Goal: Task Accomplishment & Management: Manage account settings

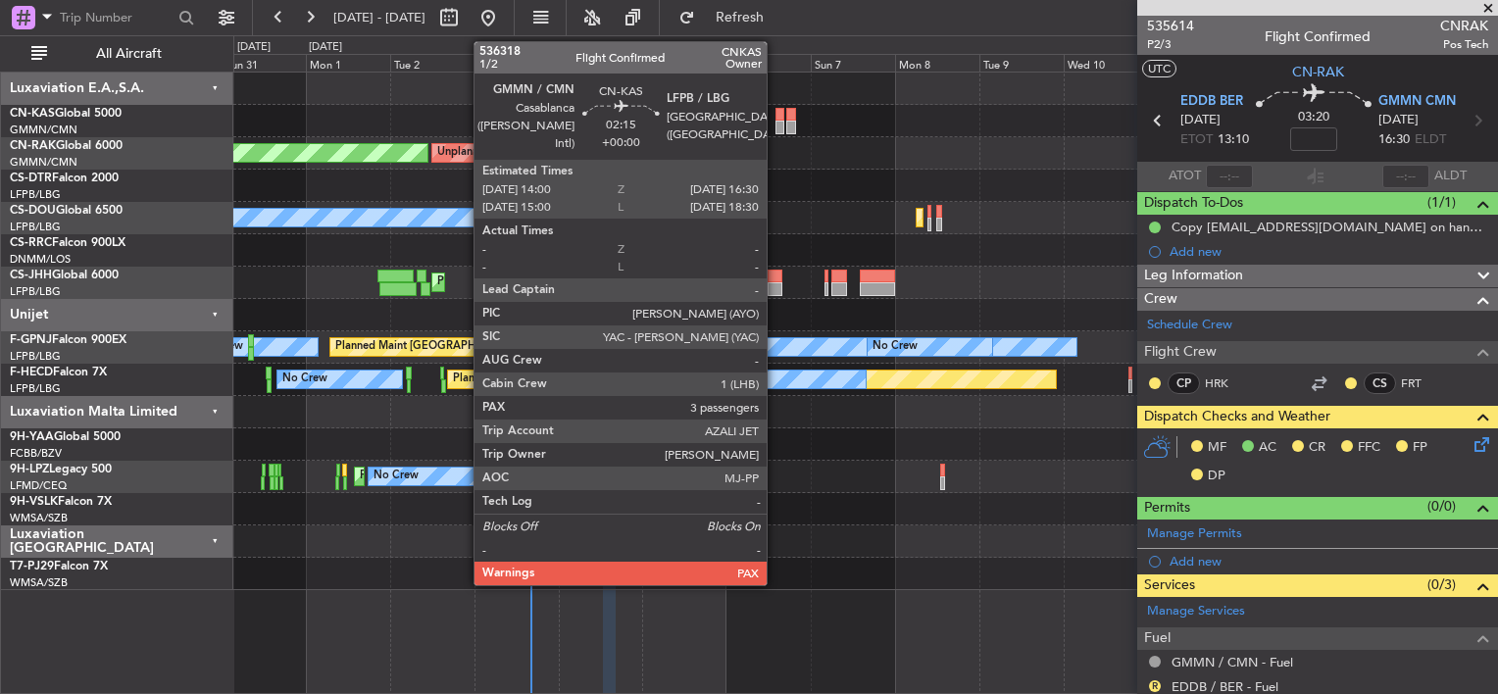
click at [775, 122] on div at bounding box center [779, 128] width 9 height 14
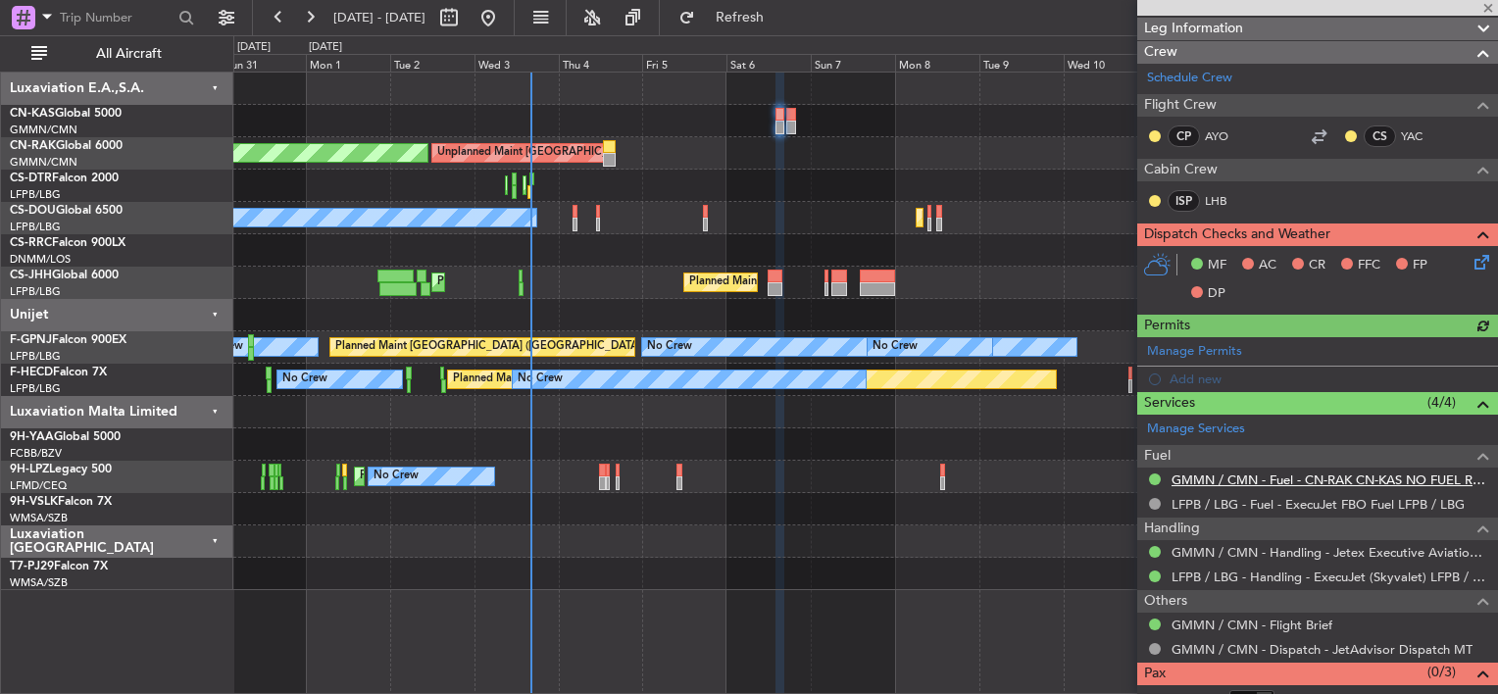
scroll to position [365, 0]
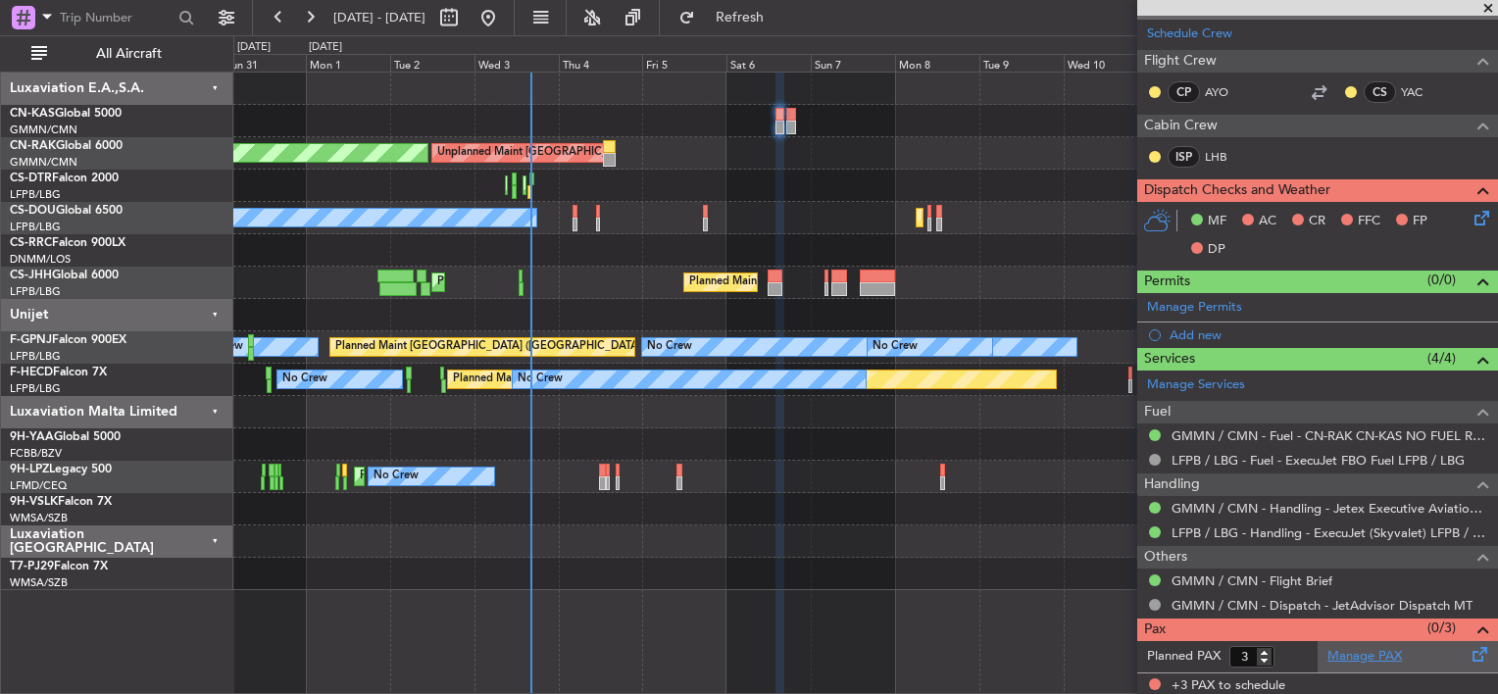
click at [1350, 658] on link "Manage PAX" at bounding box center [1364, 657] width 74 height 20
click at [796, 110] on div at bounding box center [864, 121] width 1263 height 32
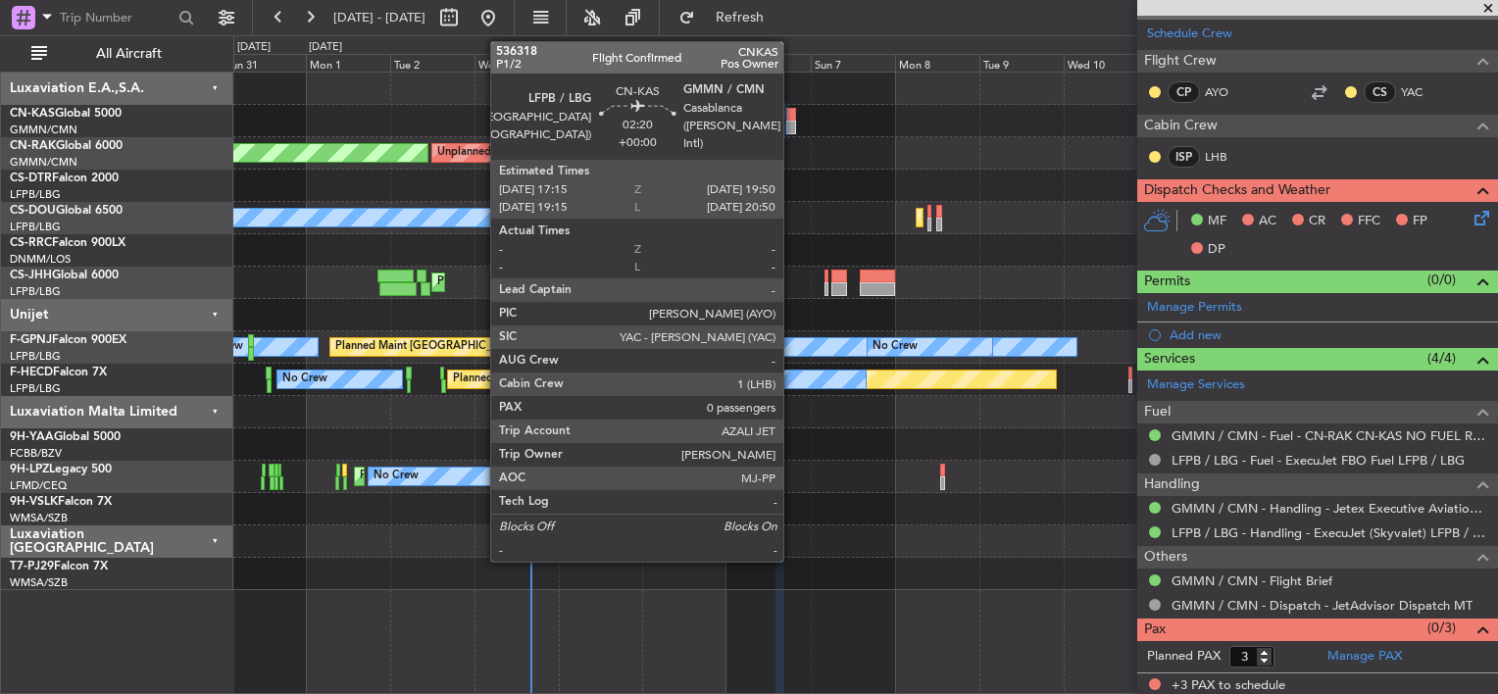
click at [792, 115] on div at bounding box center [791, 115] width 10 height 14
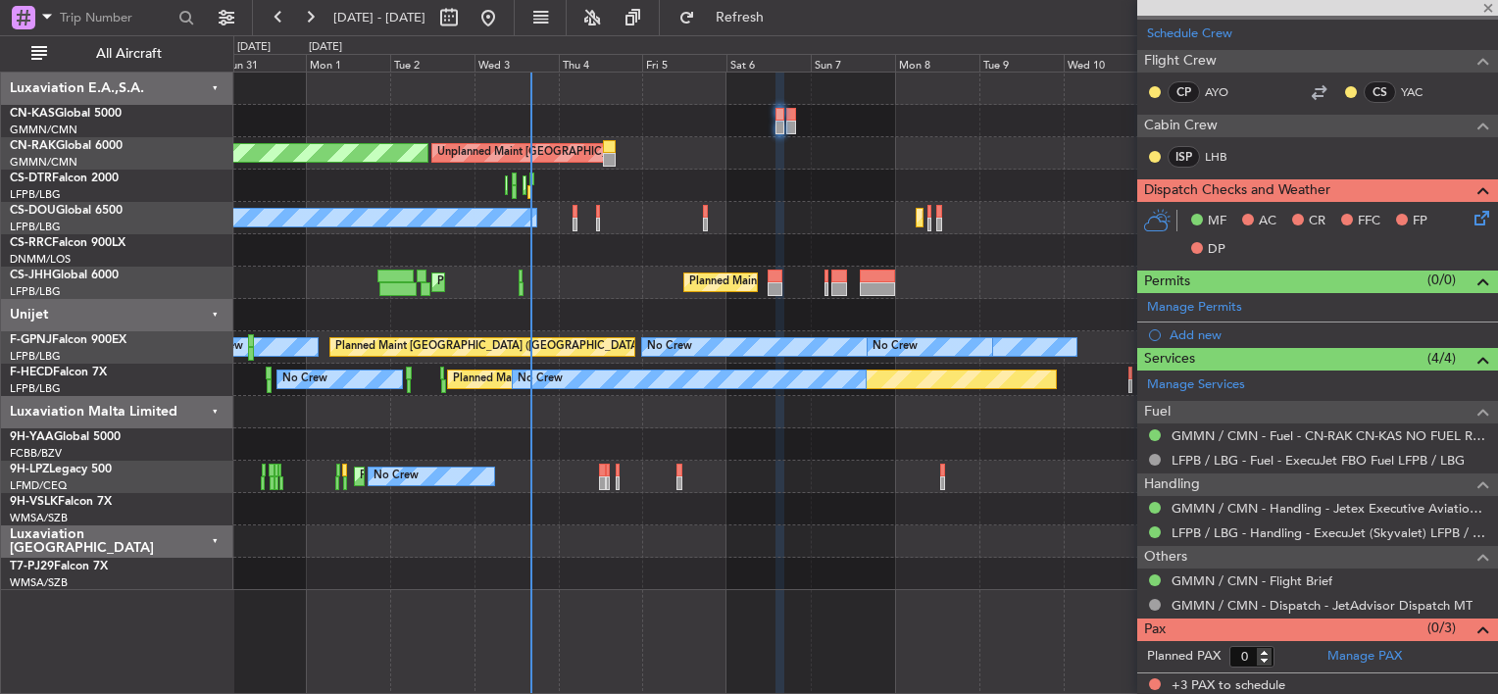
scroll to position [0, 0]
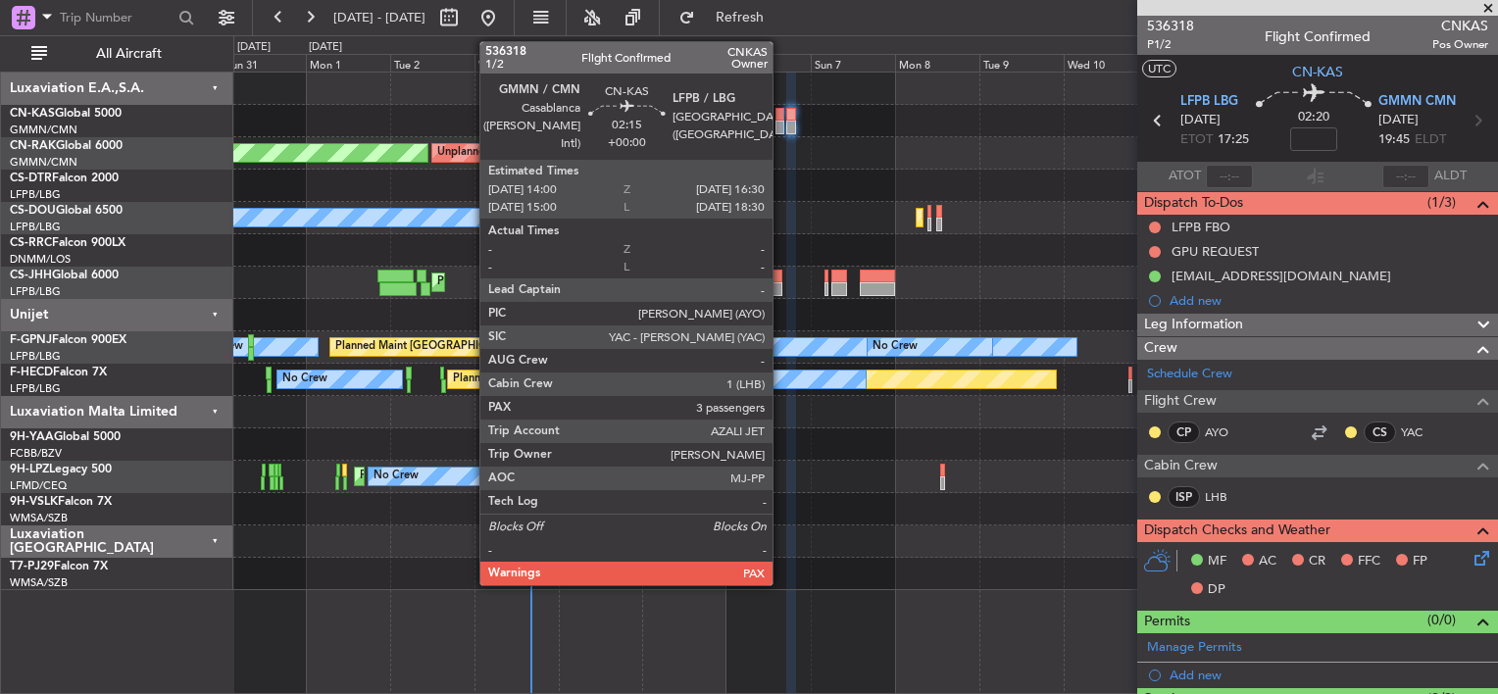
click at [781, 118] on div at bounding box center [779, 115] width 9 height 14
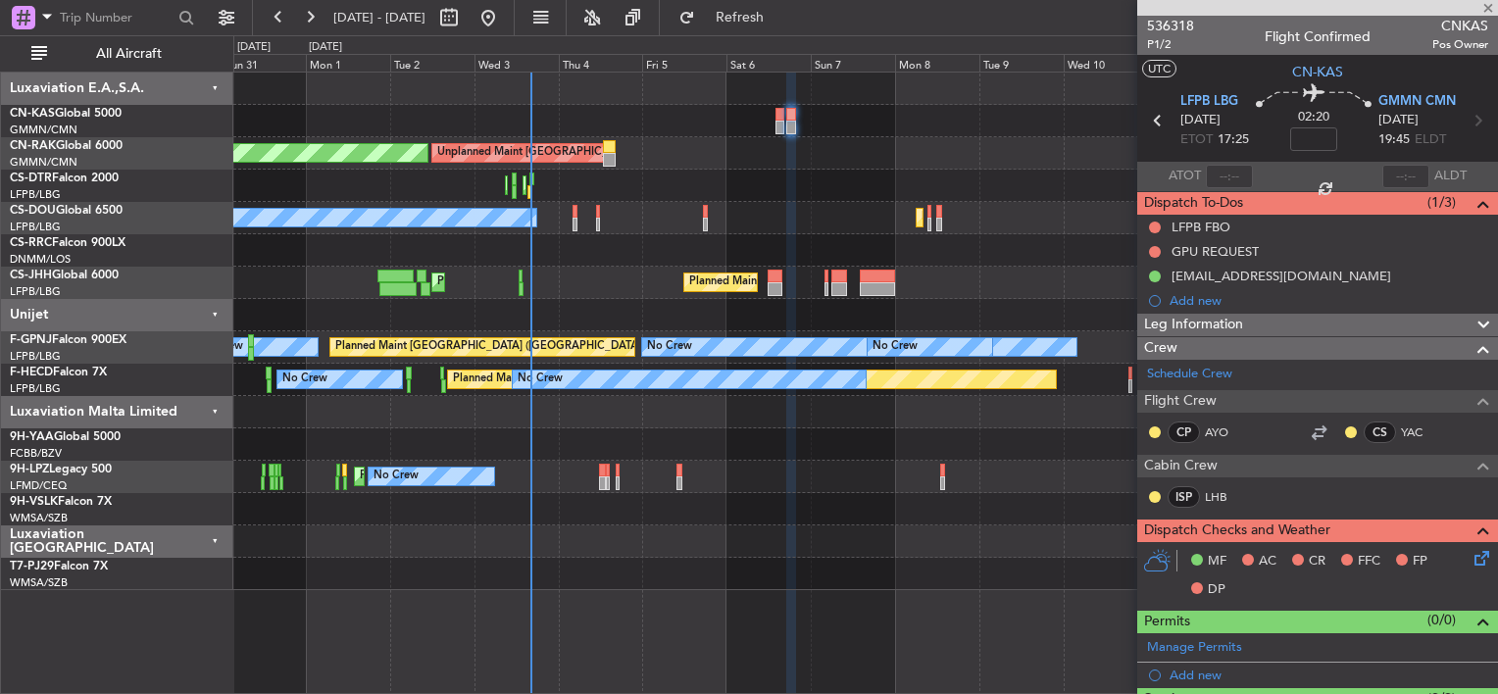
type input "3"
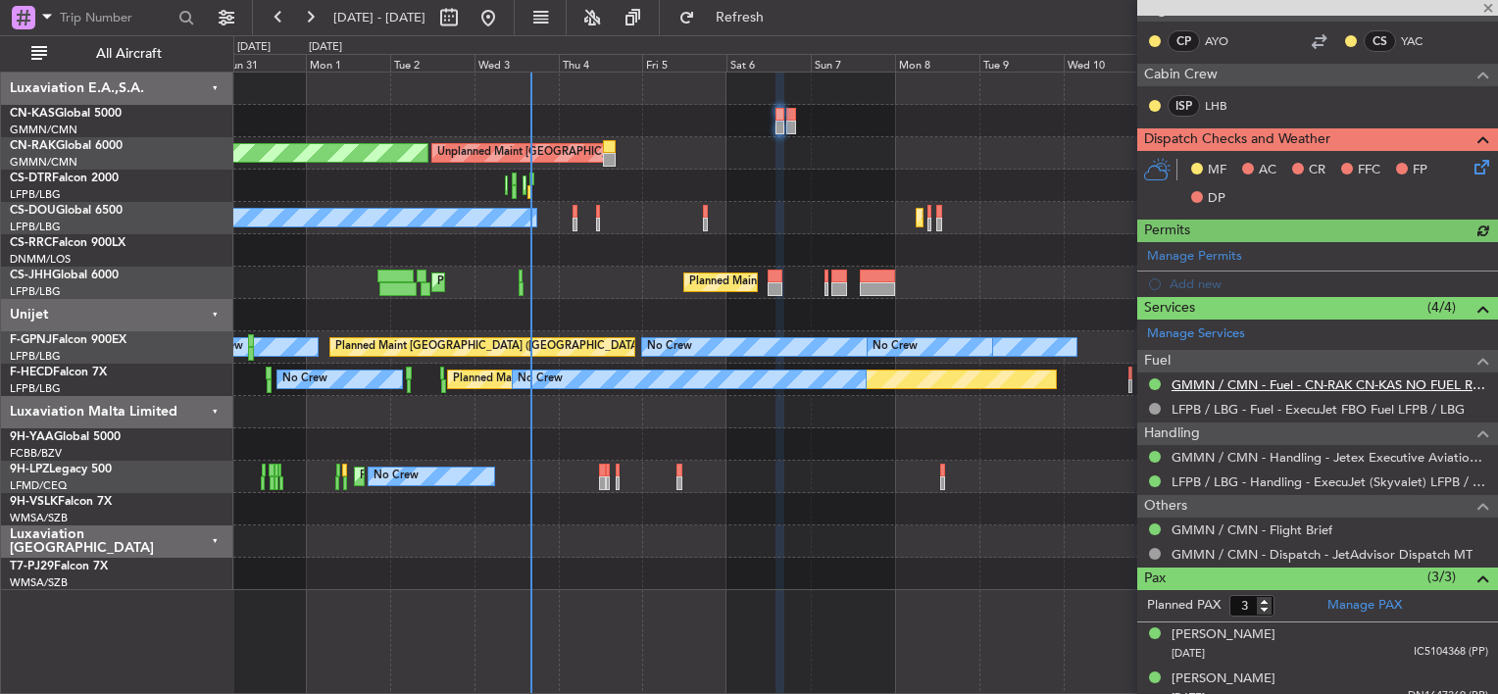
scroll to position [472, 0]
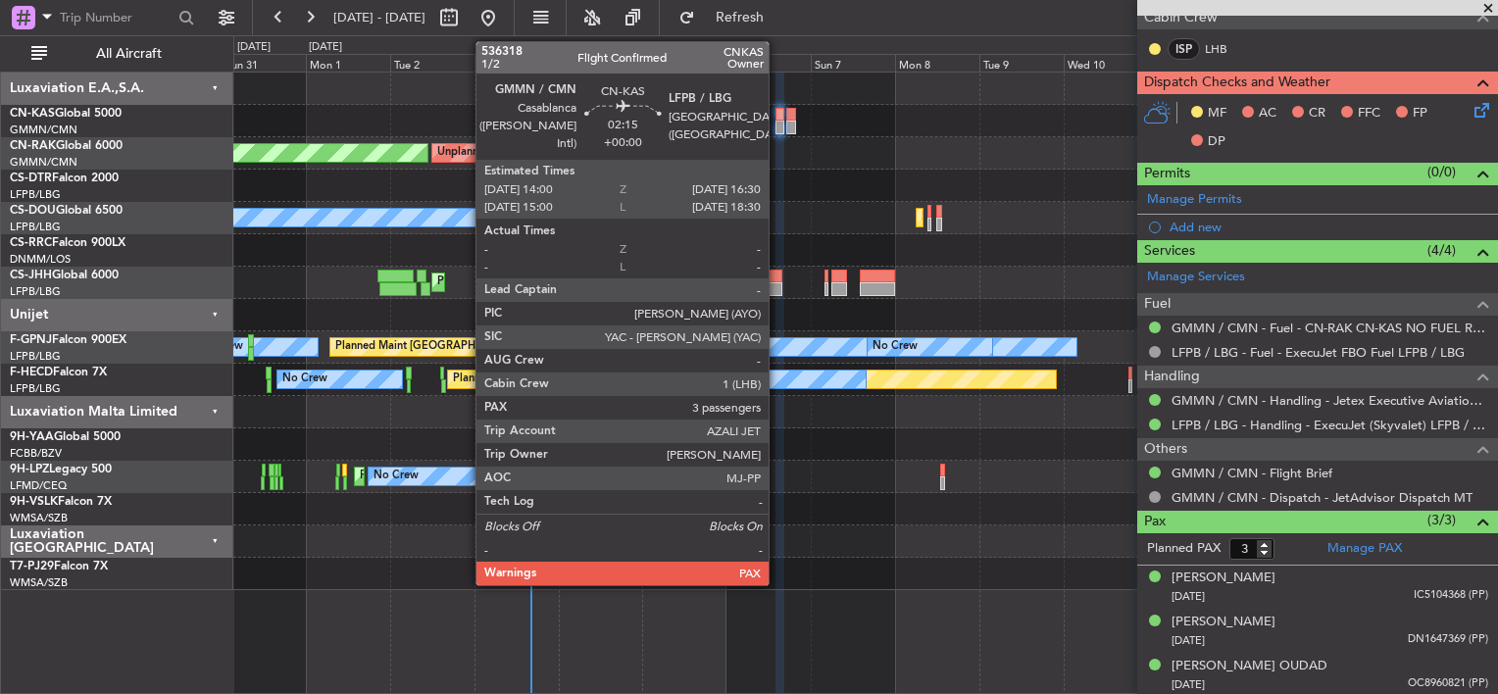
click at [778, 117] on div at bounding box center [779, 115] width 9 height 14
click at [778, 118] on div at bounding box center [779, 115] width 9 height 14
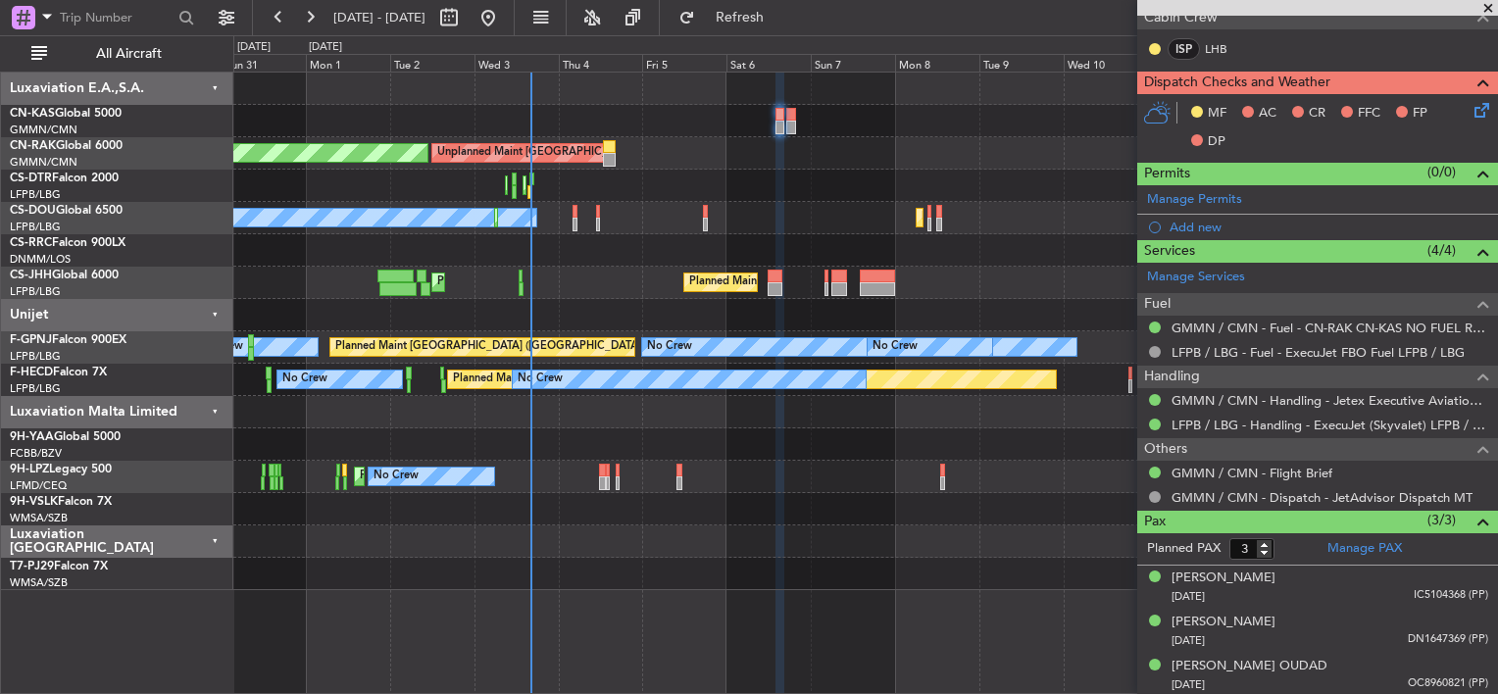
click at [663, 98] on div at bounding box center [864, 89] width 1263 height 32
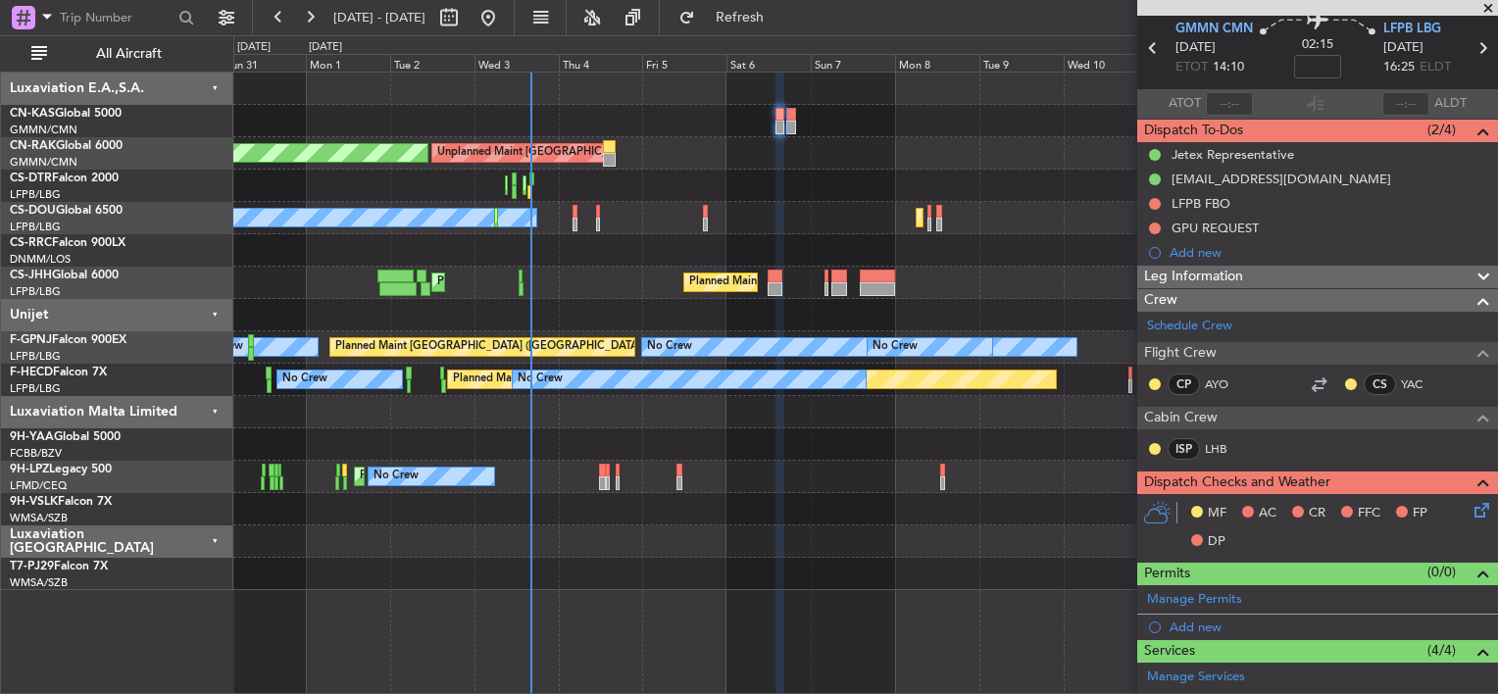
scroll to position [0, 0]
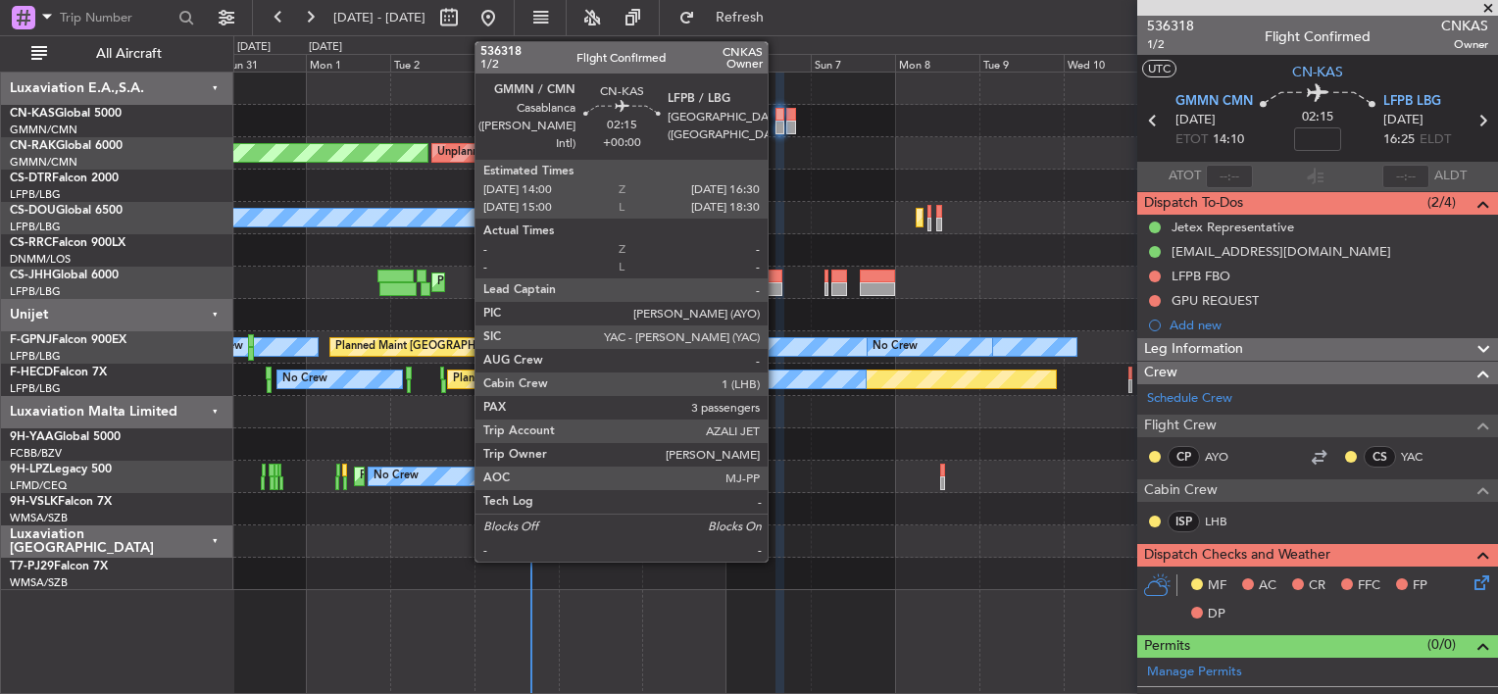
click at [776, 114] on div at bounding box center [779, 115] width 9 height 14
